Goal: Task Accomplishment & Management: Use online tool/utility

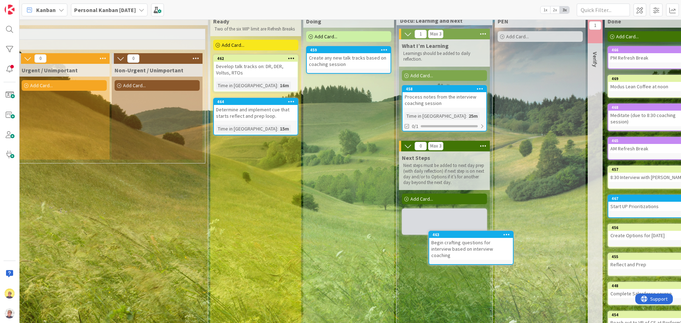
scroll to position [29, 660]
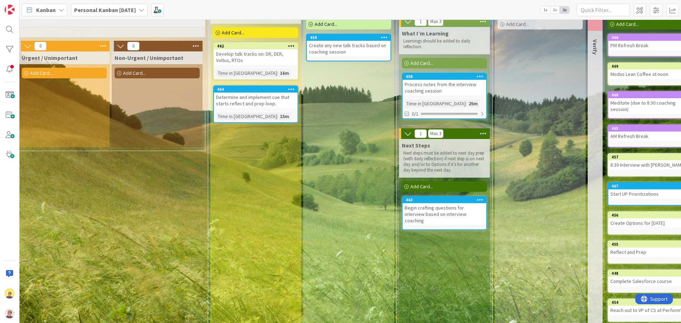
click at [427, 215] on div "Begin crafting questions for interview based on interview coaching" at bounding box center [445, 214] width 84 height 22
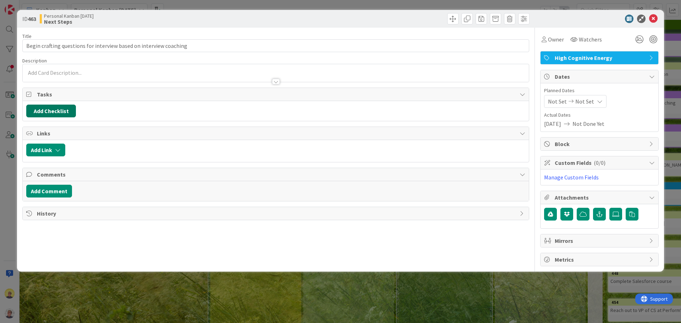
click at [66, 110] on button "Add Checklist" at bounding box center [51, 111] width 50 height 13
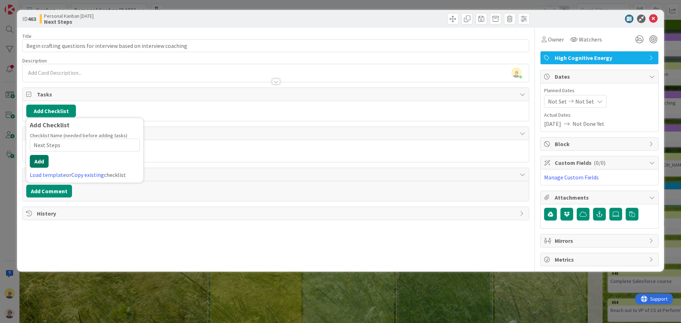
type input "Next Steps"
click at [36, 166] on button "Add" at bounding box center [39, 161] width 19 height 13
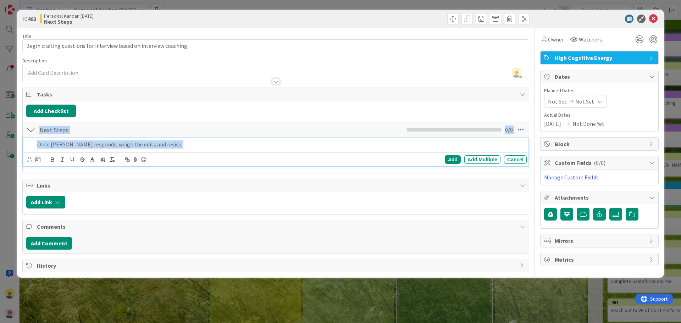
drag, startPoint x: 366, startPoint y: 123, endPoint x: 448, endPoint y: 177, distance: 97.9
click at [447, 177] on div "Title 66 / 128 Begin crafting questions for interview based on interview coachi…" at bounding box center [275, 150] width 507 height 245
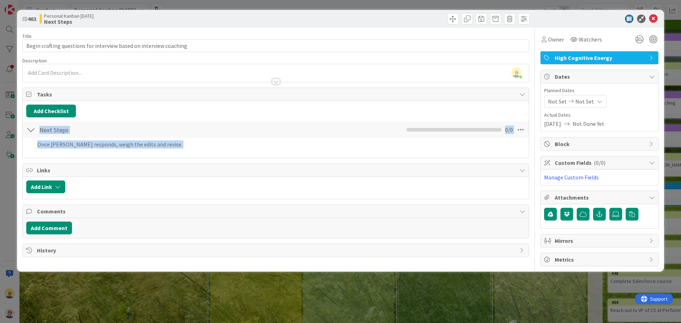
click at [431, 143] on p "Once [PERSON_NAME] responds, weigh the edits and revise." at bounding box center [280, 144] width 487 height 8
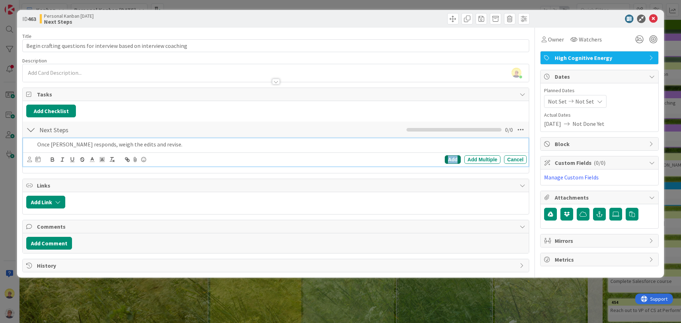
click at [451, 156] on div "Add" at bounding box center [453, 159] width 16 height 9
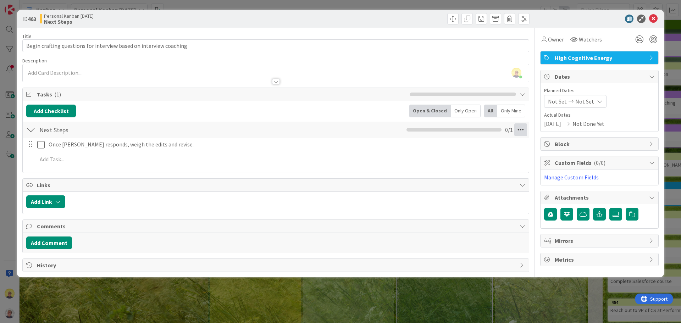
click at [519, 129] on icon at bounding box center [520, 129] width 13 height 13
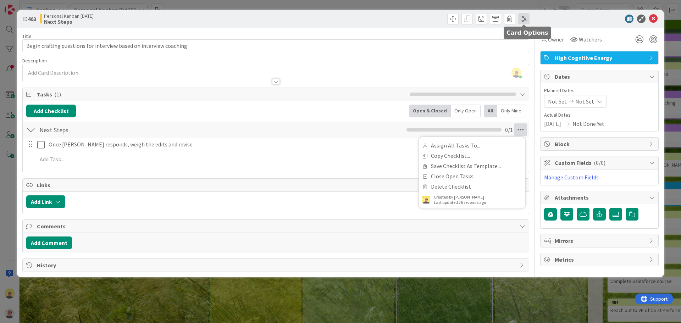
click at [520, 17] on span at bounding box center [523, 18] width 11 height 11
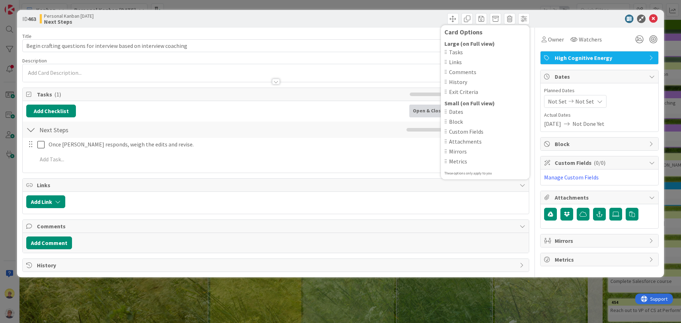
click at [455, 53] on span "Tasks" at bounding box center [487, 52] width 77 height 9
click at [652, 20] on icon at bounding box center [653, 19] width 9 height 9
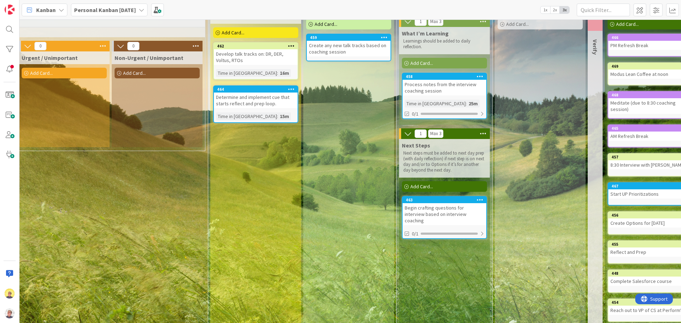
click at [440, 89] on div "Process notes from the interview coaching session" at bounding box center [445, 88] width 84 height 16
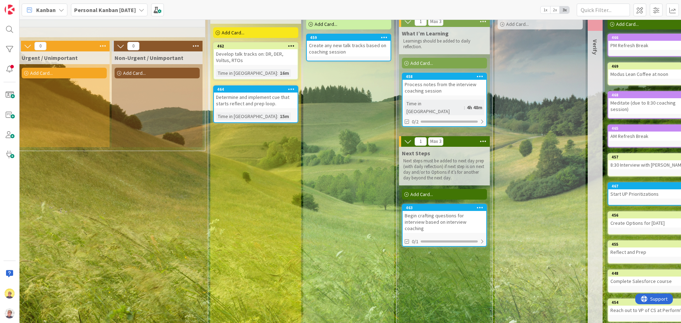
click at [248, 33] on div "Add Card..." at bounding box center [255, 32] width 85 height 11
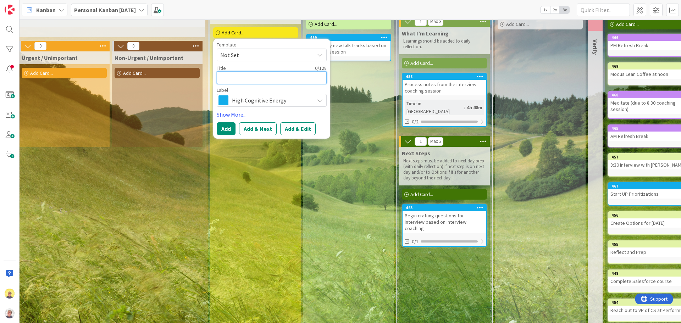
type textarea "R"
type textarea "x"
type textarea "Re"
type textarea "x"
type textarea "Rev"
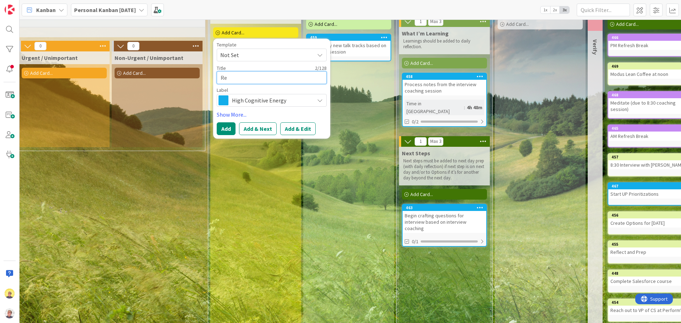
type textarea "x"
type textarea "Revi"
type textarea "x"
type textarea "Revie"
type textarea "x"
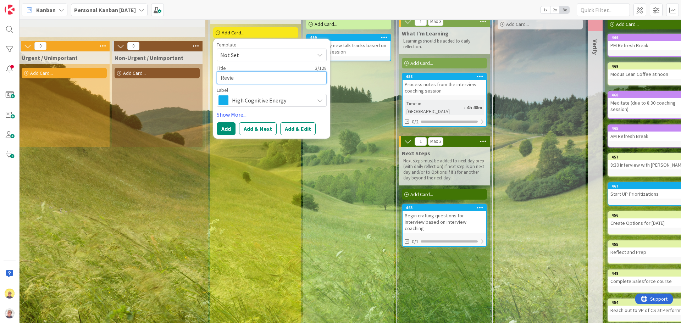
type textarea "Review"
type textarea "x"
type textarea "Review"
type textarea "x"
type textarea "Review p"
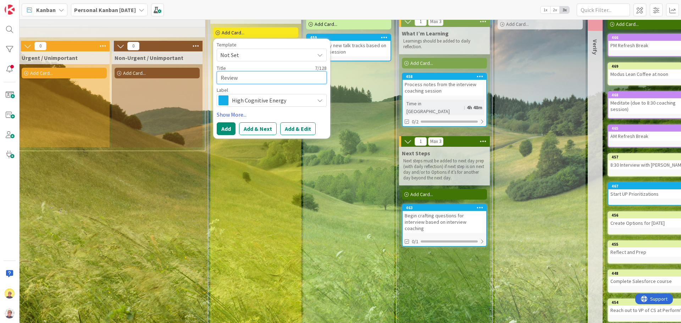
type textarea "x"
type textarea "Review pa"
type textarea "x"
type textarea "Review pas"
type textarea "x"
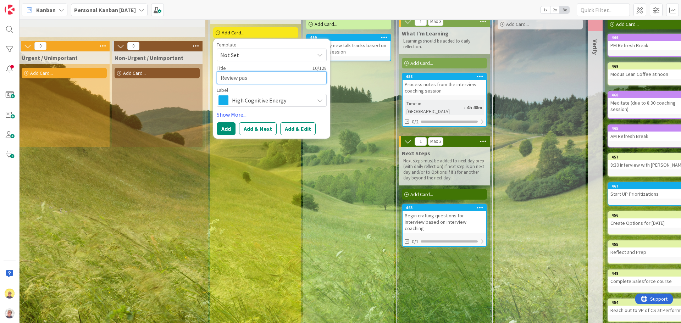
type textarea "Review past"
type textarea "x"
type textarea "Review past"
type textarea "x"
type textarea "Review past n"
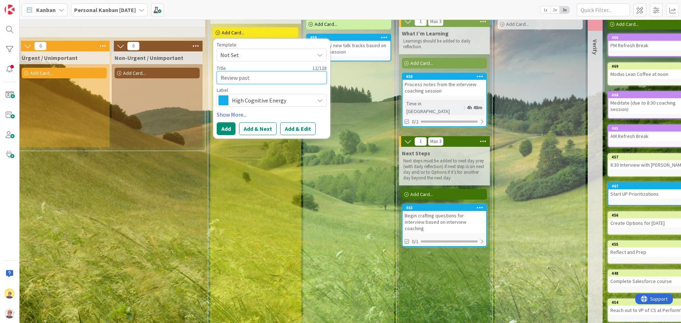
type textarea "x"
type textarea "Review past no"
type textarea "x"
type textarea "Review past not"
type textarea "x"
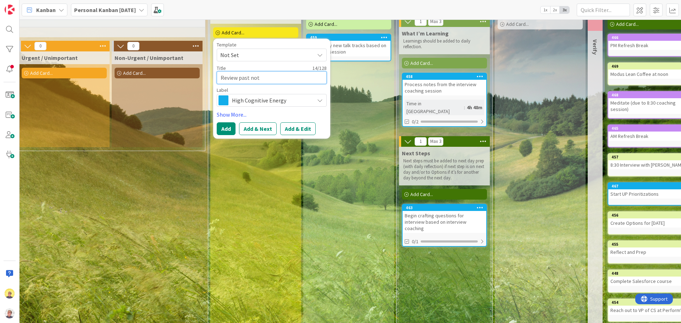
type textarea "Review past note"
type textarea "x"
type textarea "Review past notes"
type textarea "x"
type textarea "Review past notes"
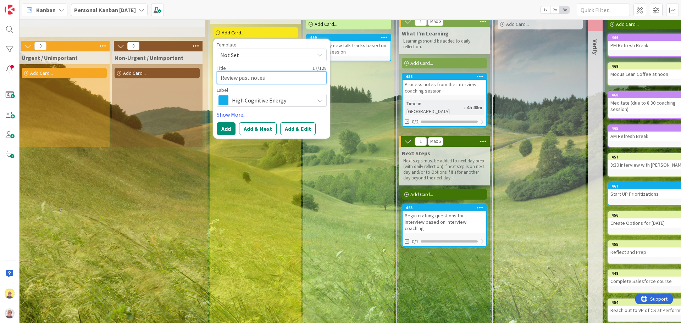
type textarea "x"
type textarea "Review past notes t"
type textarea "x"
type textarea "Review past notes to"
type textarea "x"
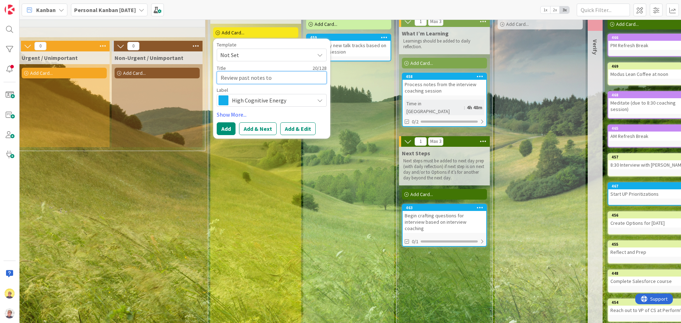
type textarea "Review past notes to"
type textarea "x"
type textarea "Review past notes to"
type textarea "x"
type textarea "Review past notes t"
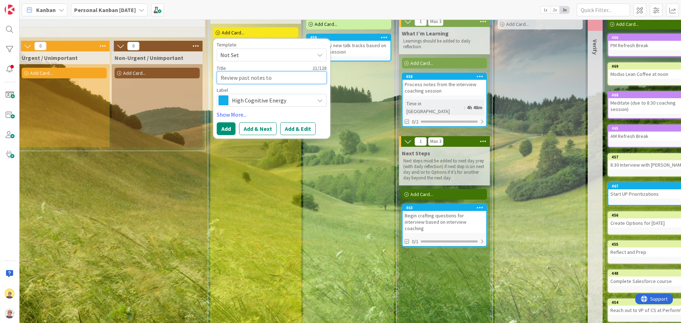
type textarea "x"
type textarea "Review past notes"
type textarea "x"
type textarea "Review past notes f"
type textarea "x"
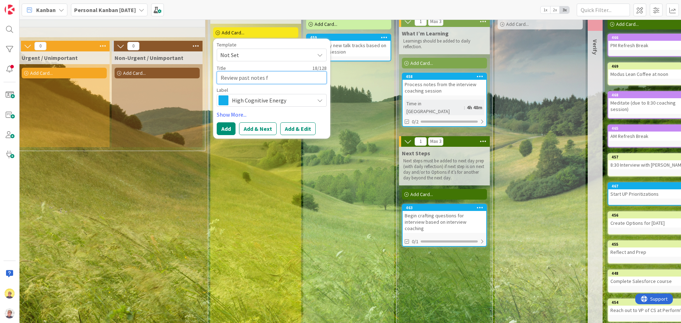
type textarea "Review past notes fo"
type textarea "x"
type textarea "Review past notes for"
type textarea "x"
type textarea "Review past notes for"
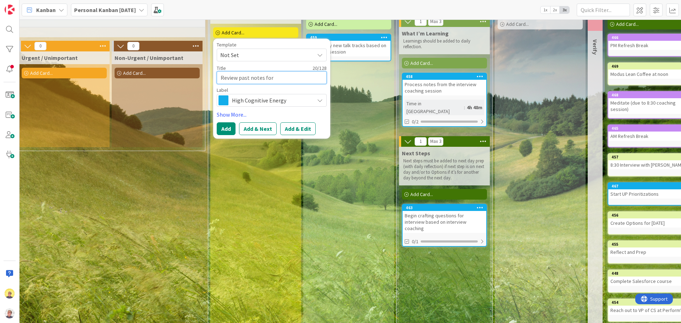
type textarea "x"
type textarea "Review past notes for i"
type textarea "x"
type textarea "Review past notes for in"
type textarea "x"
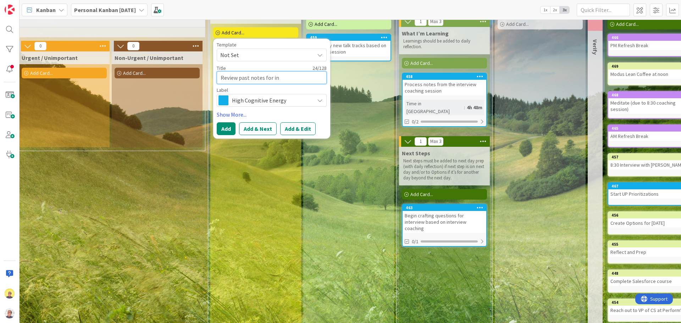
type textarea "Review past notes for ins"
type textarea "x"
type textarea "Review past notes for insi"
type textarea "x"
type textarea "Review past notes for insig"
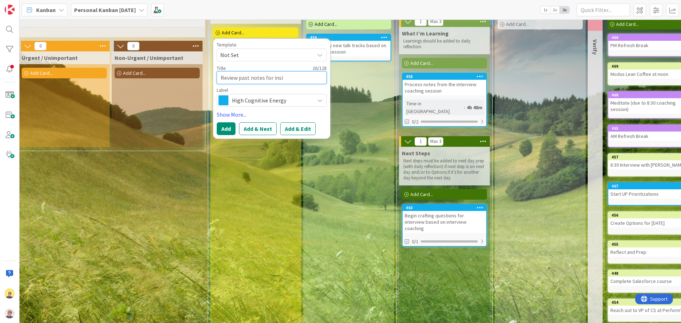
type textarea "x"
type textarea "Review past notes for insigh"
type textarea "x"
type textarea "Review past notes for insight"
type textarea "x"
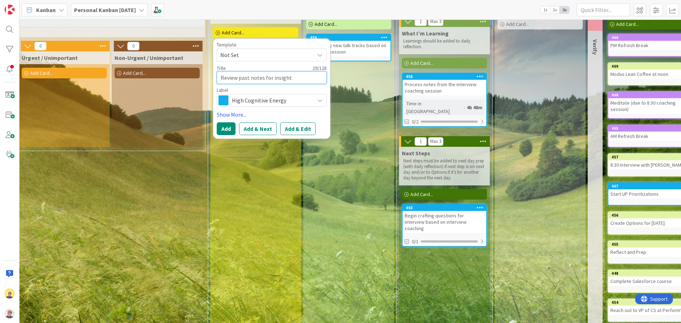
type textarea "Review past notes for insights"
type textarea "x"
type textarea "Review past notes for insights"
type textarea "x"
type textarea "Review past notes for insights t"
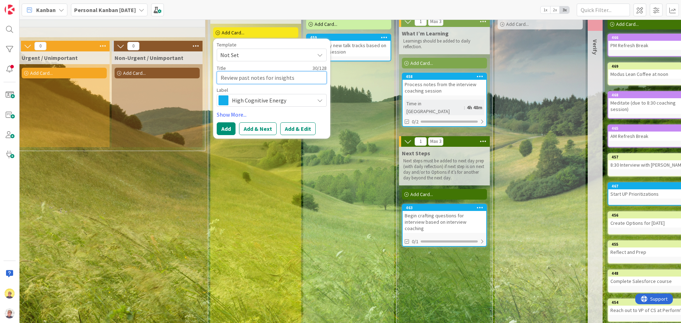
type textarea "x"
type textarea "Review past notes for insights to"
type textarea "x"
type textarea "Review past notes for insights to"
type textarea "x"
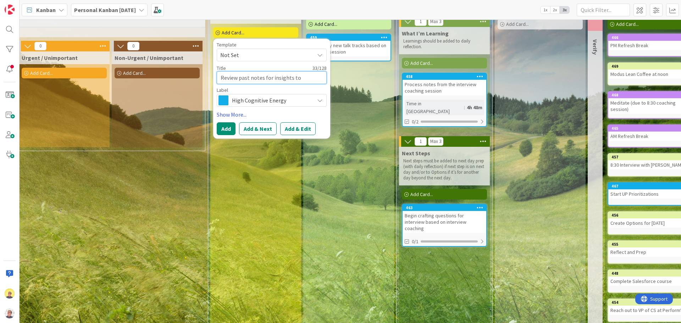
type textarea "Review past notes for insights to r"
type textarea "x"
type textarea "Review past notes for insights to re"
type textarea "x"
type textarea "Review past notes for insights to ref"
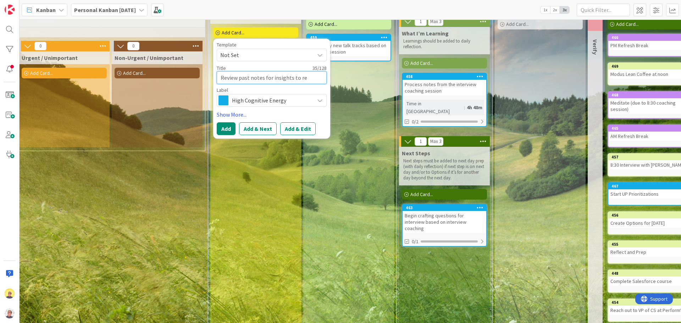
type textarea "x"
type textarea "Review past notes for insights to refe"
type textarea "x"
type textarea "Review past notes for insights to refer"
type textarea "x"
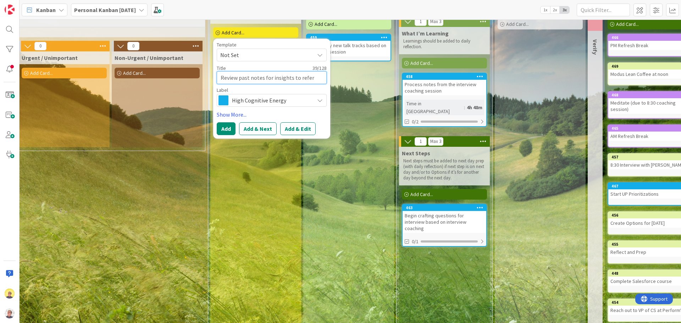
type textarea "Review past notes for insights to refer"
type textarea "x"
type textarea "Review past notes for insights to refer t"
type textarea "x"
type textarea "Review past notes for insights to refer to"
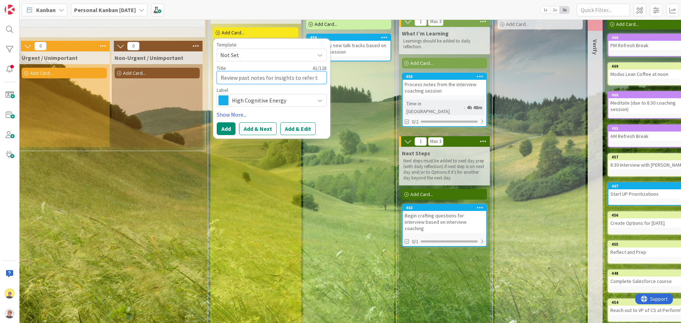
type textarea "x"
type textarea "Review past notes for insights to refer to"
type textarea "x"
type textarea "Review past notes for insights to refer to i"
type textarea "x"
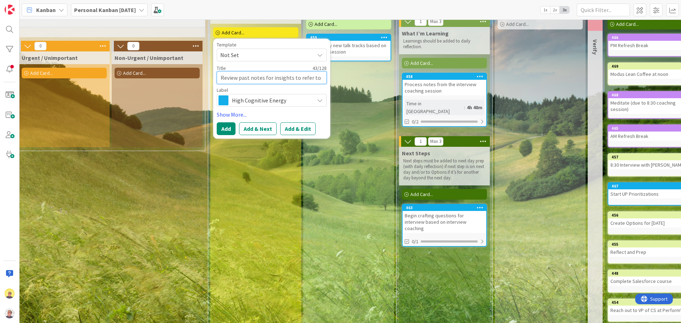
type textarea "Review past notes for insights to refer to in"
type textarea "x"
type textarea "Review past notes for insights to refer to in"
type textarea "x"
type textarea "Review past notes for insights to refer to in R"
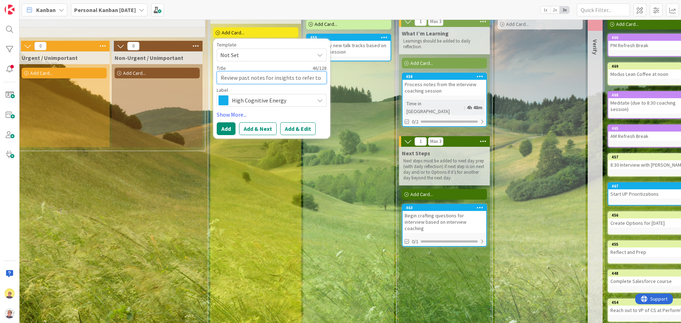
type textarea "x"
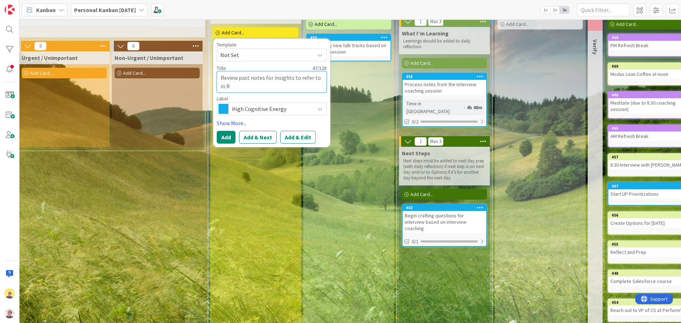
type textarea "Review past notes for insights to refer to in Rn"
type textarea "x"
type textarea "Review past notes for insights to refer to in Rnd"
type textarea "x"
type textarea "Review past notes for insights to refer to in Rnd"
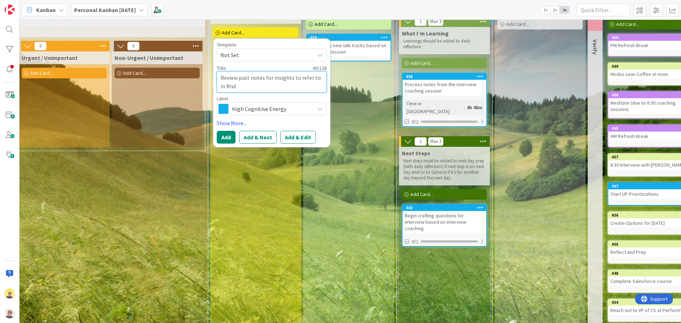
type textarea "x"
type textarea "Review past notes for insights to refer to in Rnd 4"
type textarea "x"
type textarea "Review past notes for insights to refer to in Rnd"
type textarea "x"
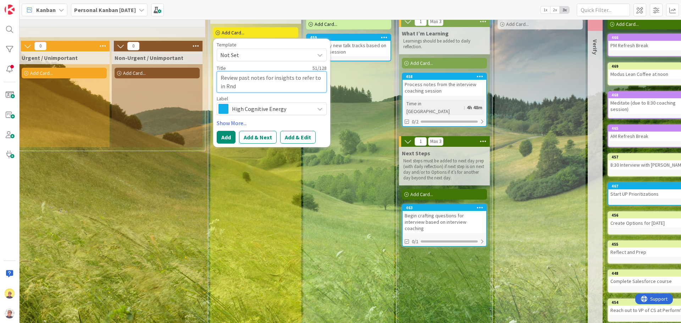
type textarea "Review past notes for insights to refer to in Rnd"
type textarea "x"
type textarea "Review past notes for insights to refer to in Rn"
type textarea "x"
type textarea "Review past notes for insights to refer to in R"
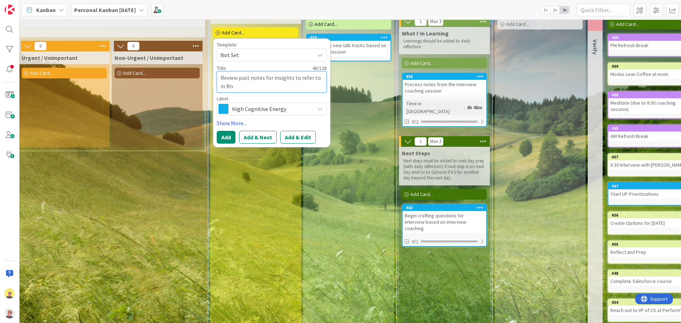
type textarea "x"
type textarea "Review past notes for insights to refer to in Ro"
type textarea "x"
type textarea "Review past notes for insights to refer to in Rou"
type textarea "x"
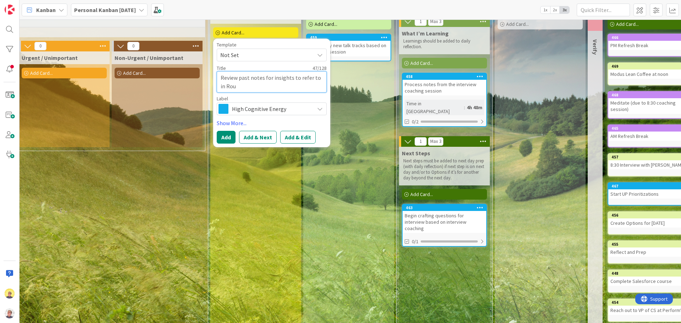
type textarea "Review past notes for insights to refer to in Rour"
type textarea "x"
type textarea "Review past notes for insights to refer to in Rour"
type textarea "x"
type textarea "Review past notes for insights to refer to in Rour 4"
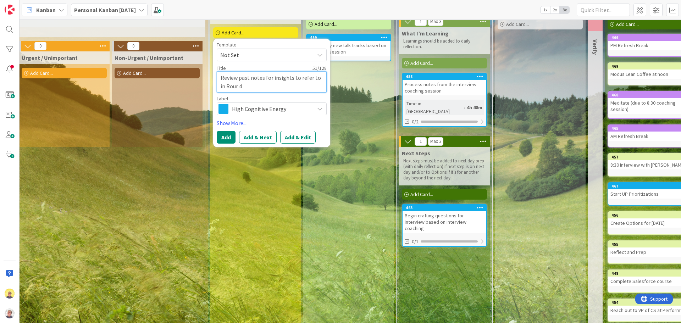
type textarea "x"
type textarea "Review past notes for insights to refer to in Rour"
type textarea "x"
type textarea "Review past notes for insights to refer to in Rour"
type textarea "x"
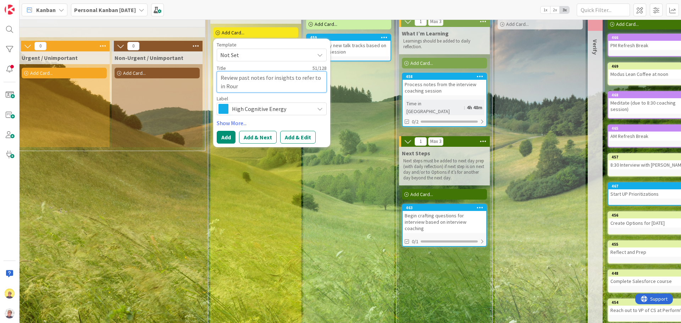
type textarea "Review past notes for insights to refer to in Rou"
type textarea "x"
type textarea "Review past notes for insights to refer to in [GEOGRAPHIC_DATA]"
type textarea "x"
type textarea "Review past notes for insights to refer to in Rou"
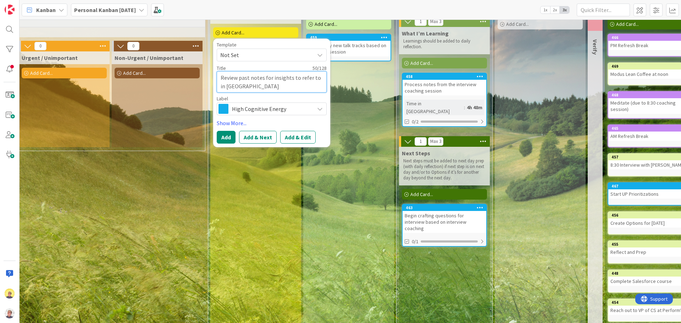
type textarea "x"
type textarea "Review past notes for insights to refer to in Roun"
type textarea "x"
type textarea "Review past notes for insights to refer to in Round"
type textarea "x"
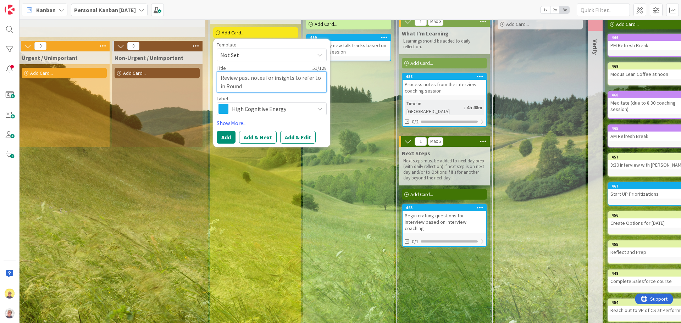
type textarea "Review past notes for insights to refer to in Round"
type textarea "x"
type textarea "Review past notes for insights to refer to in Round 4"
type textarea "x"
type textarea "Review past notes for insights to refer to in Round 4"
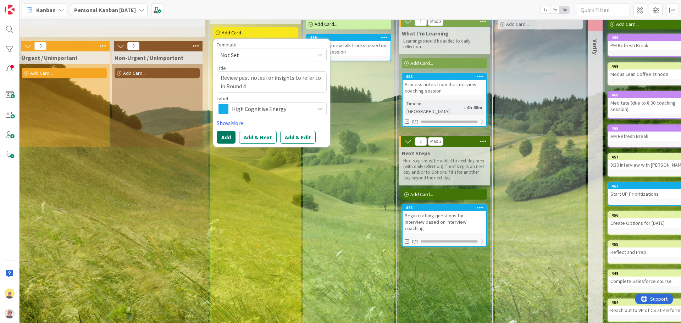
click at [226, 138] on button "Add" at bounding box center [226, 137] width 19 height 13
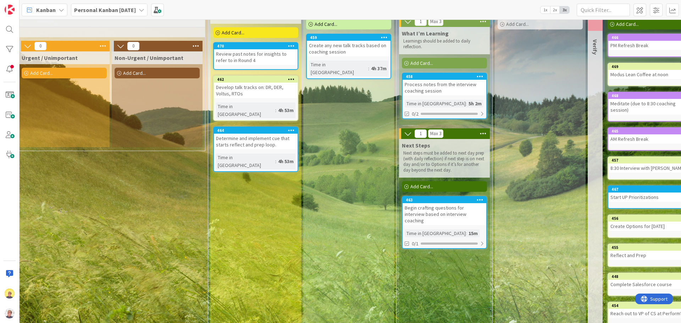
click at [242, 33] on span "Add Card..." at bounding box center [233, 32] width 23 height 6
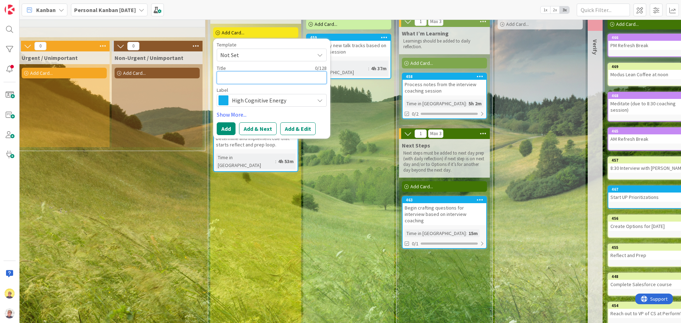
type textarea "R"
type textarea "x"
type textarea "Re"
type textarea "x"
type textarea "Rev"
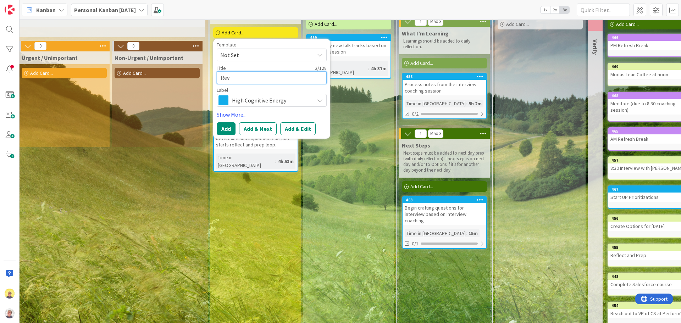
type textarea "x"
type textarea "Revi"
type textarea "x"
type textarea "[PERSON_NAME]"
type textarea "x"
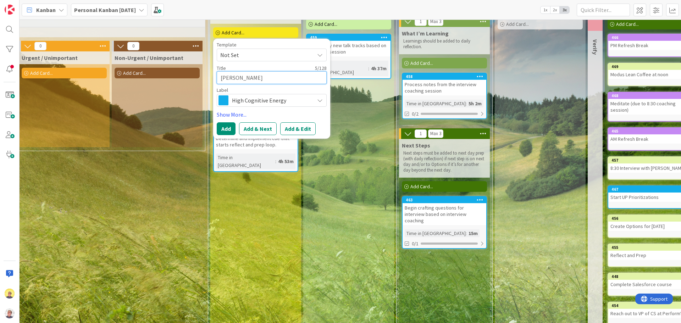
type textarea "Revise"
type textarea "x"
type textarea "Revise"
type textarea "x"
type textarea "Revise o"
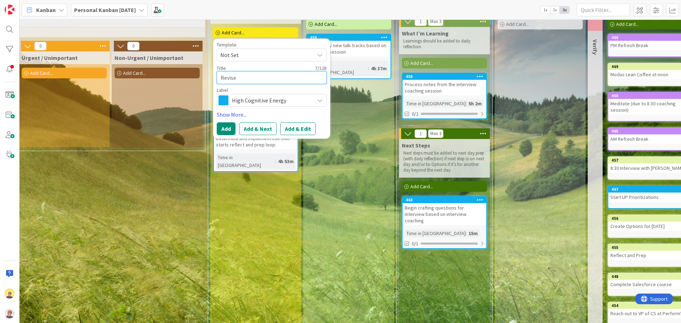
type textarea "x"
type textarea "Revise ol"
type textarea "x"
type textarea "Revise old"
type textarea "x"
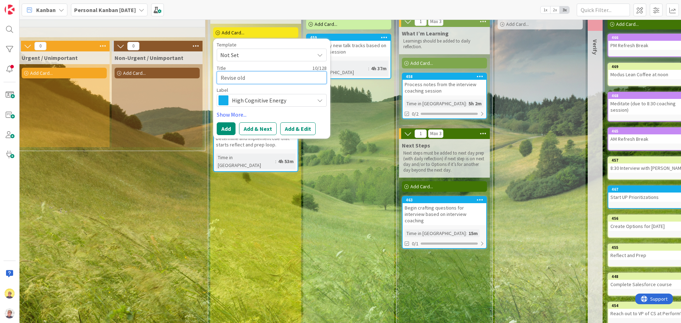
type textarea "Revise olde"
type textarea "x"
type textarea "Revise older"
type textarea "x"
type textarea "Revise older"
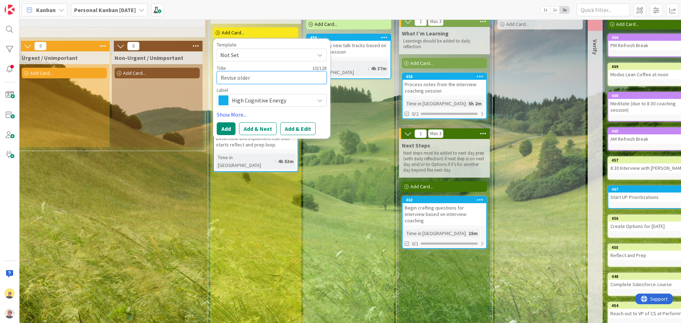
type textarea "x"
type textarea "Revise older t"
type textarea "x"
type textarea "Revise older tr"
type textarea "x"
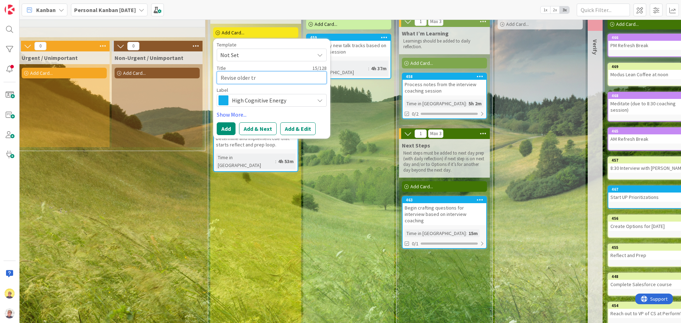
type textarea "Revise older tra"
type textarea "x"
type textarea "Revise older tr"
type textarea "x"
type textarea "Revise older t"
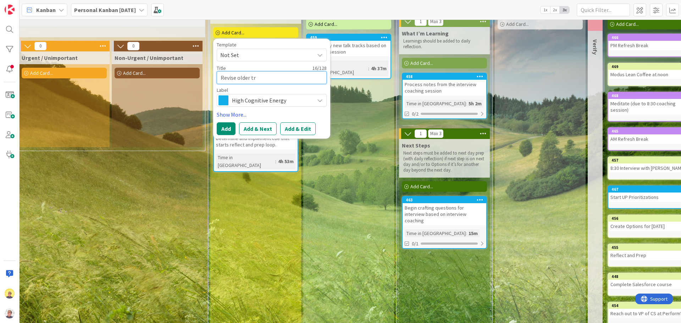
type textarea "x"
type textarea "Revise older ta"
type textarea "x"
type textarea "Revise older tal"
type textarea "x"
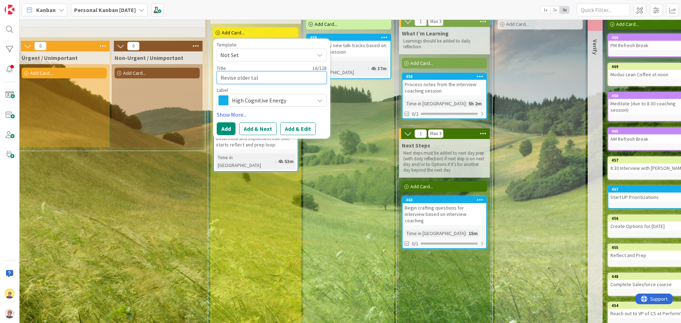
type textarea "Revise older talk"
type textarea "x"
type textarea "Revise older talk"
type textarea "x"
type textarea "Revise older talk t"
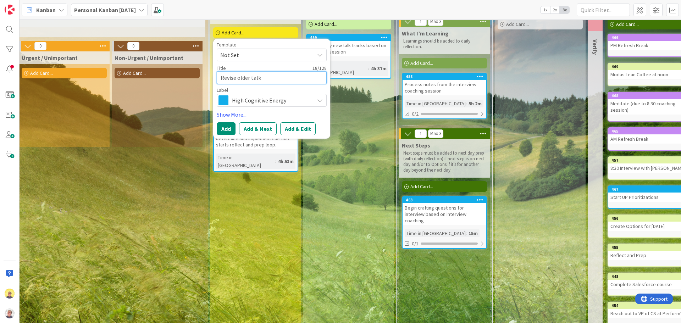
type textarea "x"
type textarea "Revise older talk tr"
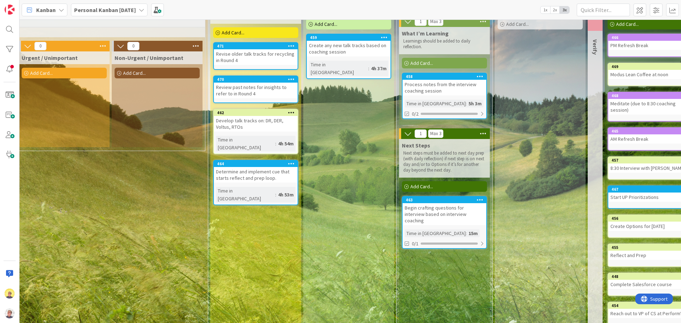
click at [247, 29] on div "Add Card..." at bounding box center [255, 32] width 85 height 11
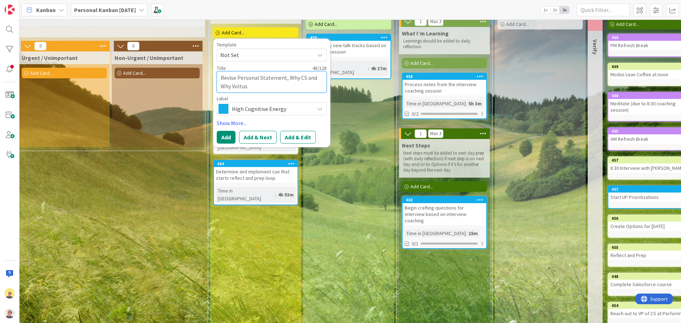
click at [303, 79] on textarea "Revise Personal Statement, Why CS and Why Voltus" at bounding box center [272, 81] width 110 height 21
click at [289, 87] on textarea "Revise Personal Statement, Why CS?, Why this role?, and Why Voltus" at bounding box center [272, 81] width 110 height 21
click at [272, 109] on span "High Cognitive Energy" at bounding box center [271, 109] width 79 height 10
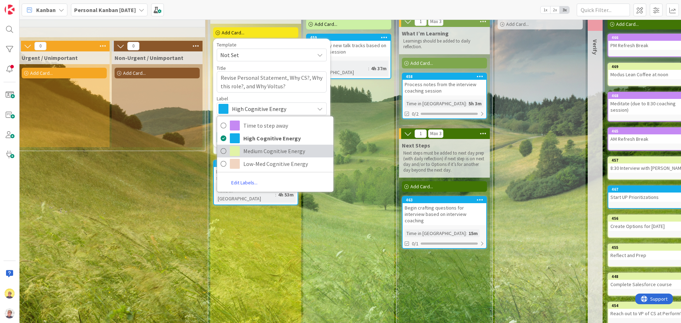
click at [250, 149] on span "Medium Cognitive Energy" at bounding box center [286, 151] width 87 height 11
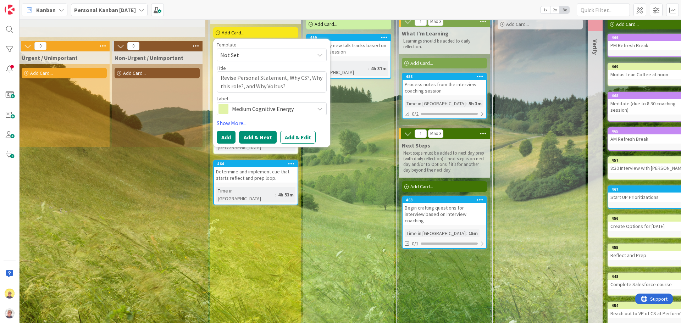
click at [252, 138] on button "Add & Next" at bounding box center [258, 137] width 38 height 13
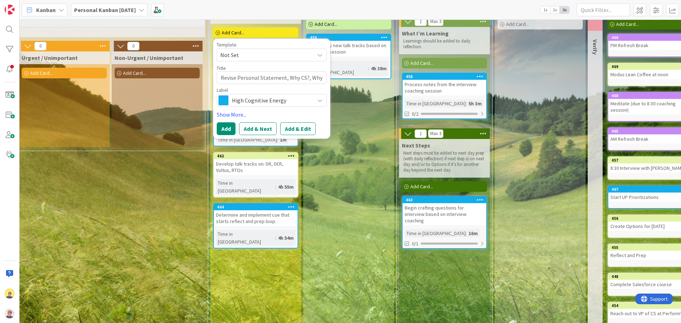
scroll to position [0, 660]
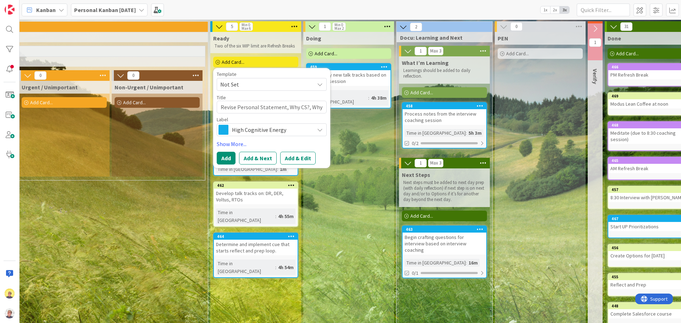
click at [247, 299] on div "Ready Two of the six WIP limit are Refresh Breaks Add Card... Template Not Set …" at bounding box center [255, 205] width 91 height 346
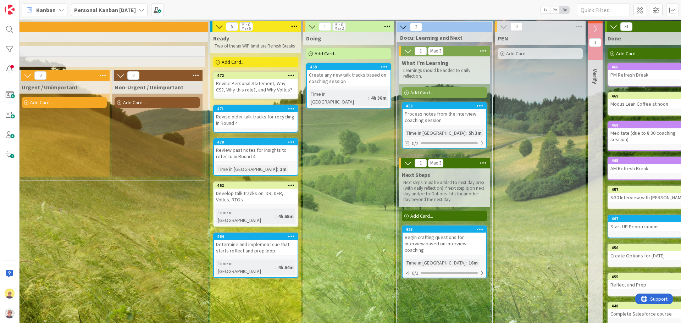
click at [242, 120] on div "Revise older talk tracks for recycling in Round 4" at bounding box center [256, 120] width 84 height 16
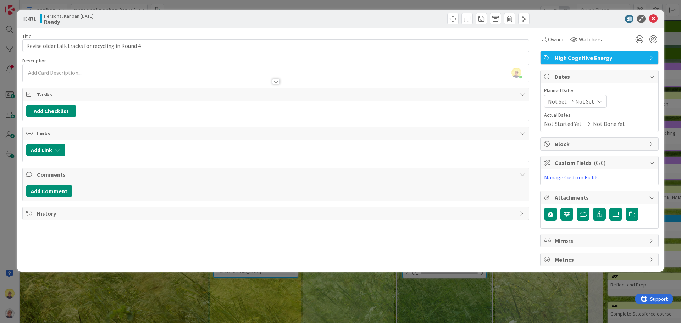
click at [636, 54] on span "High Cognitive Energy" at bounding box center [600, 58] width 91 height 9
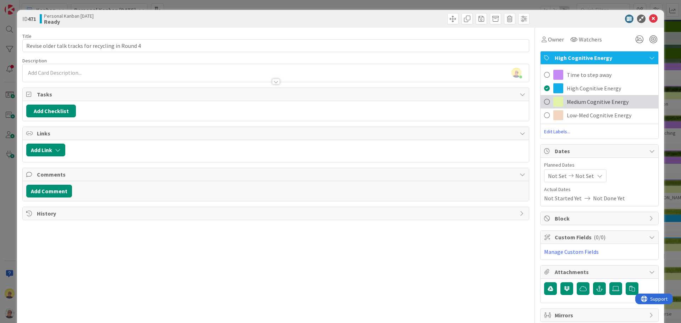
click at [592, 98] on span "Medium Cognitive Energy" at bounding box center [598, 102] width 62 height 9
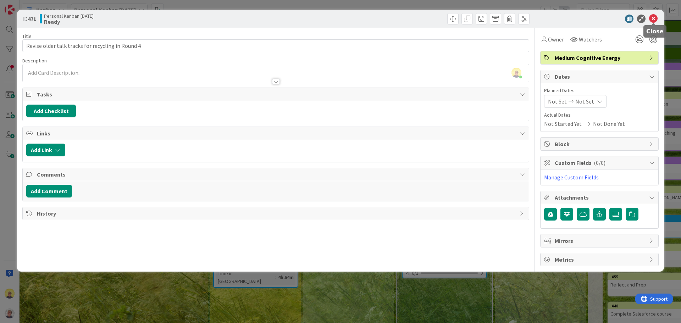
click at [655, 18] on icon at bounding box center [653, 19] width 9 height 9
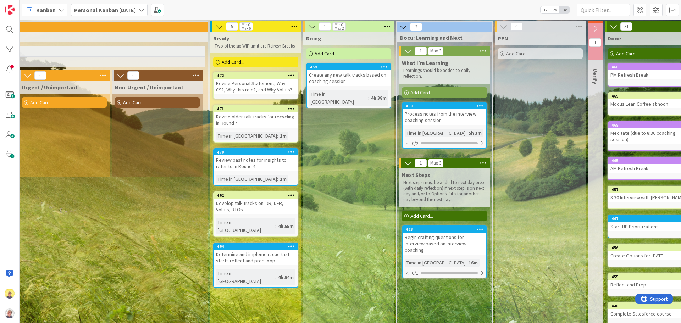
click at [270, 166] on div "Review past notes for insights to refer to in Round 4" at bounding box center [256, 163] width 84 height 16
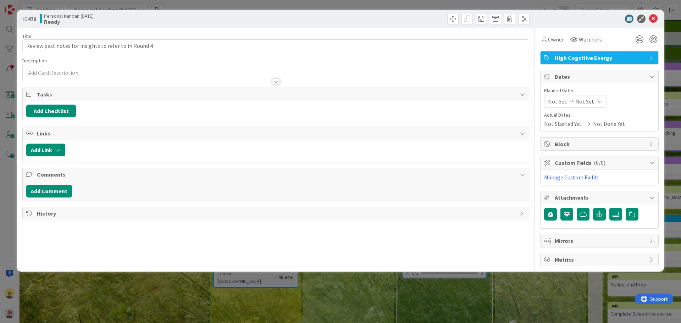
click at [603, 56] on span "High Cognitive Energy" at bounding box center [600, 58] width 91 height 9
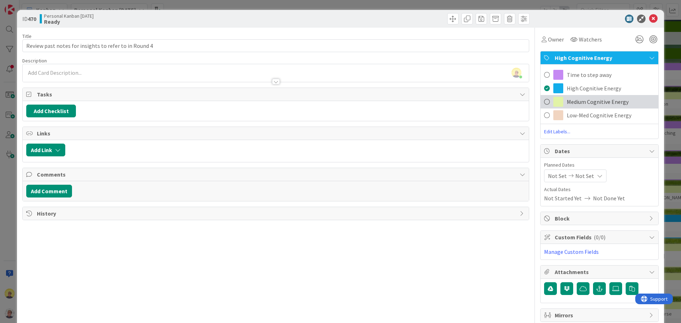
click at [601, 95] on div "Medium Cognitive Energy" at bounding box center [600, 101] width 118 height 13
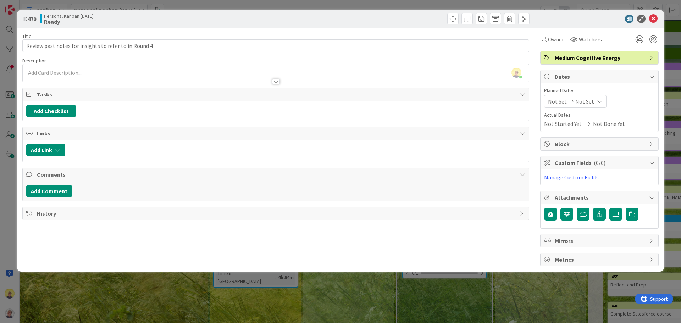
click at [652, 20] on icon at bounding box center [653, 19] width 9 height 9
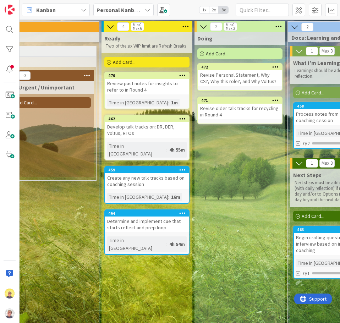
scroll to position [0, 777]
